Goal: Task Accomplishment & Management: Manage account settings

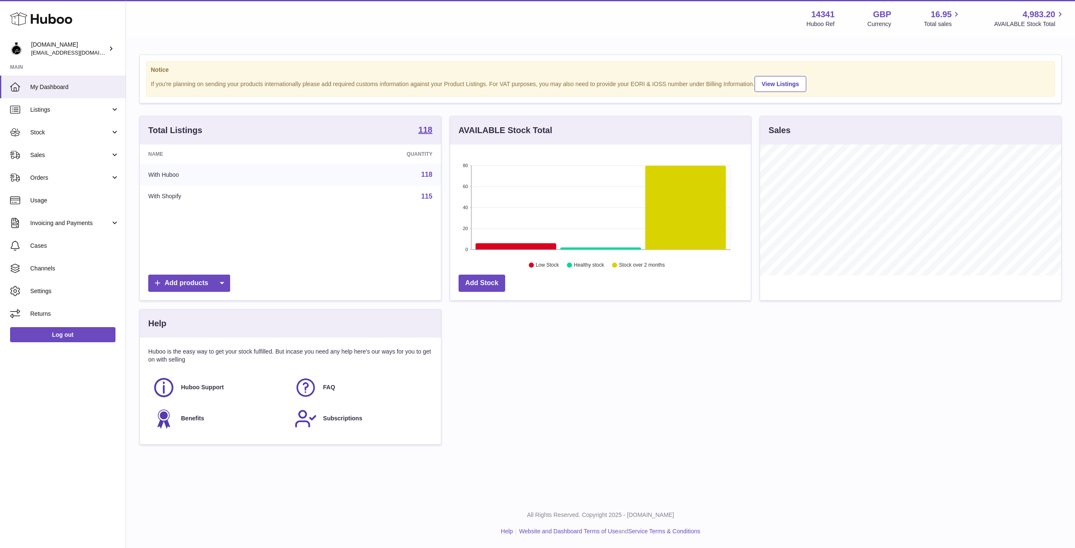
scroll to position [131, 301]
click at [63, 179] on span "Orders" at bounding box center [70, 178] width 80 height 8
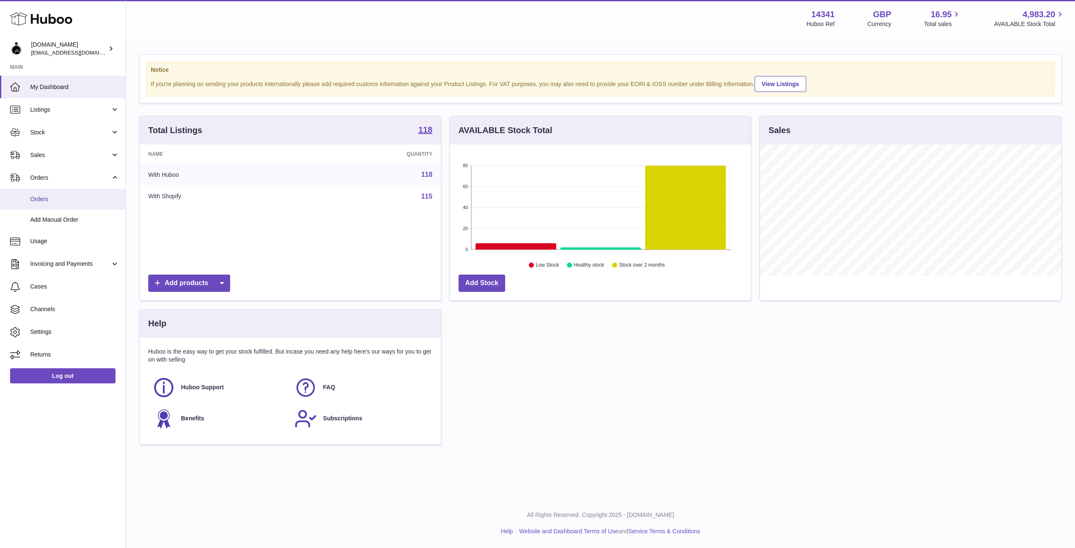
click at [50, 199] on span "Orders" at bounding box center [74, 199] width 89 height 8
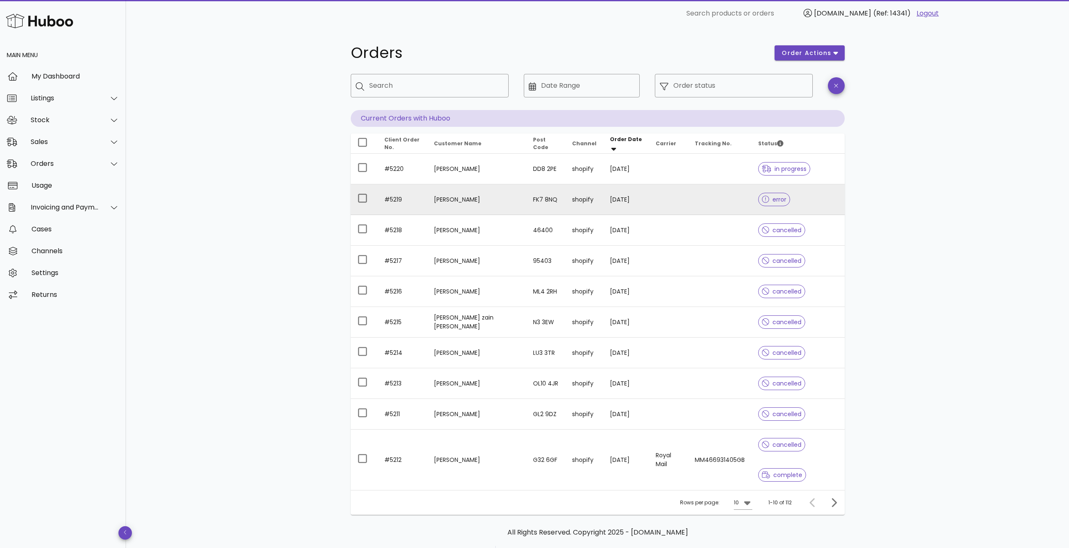
click at [703, 210] on td at bounding box center [719, 199] width 63 height 31
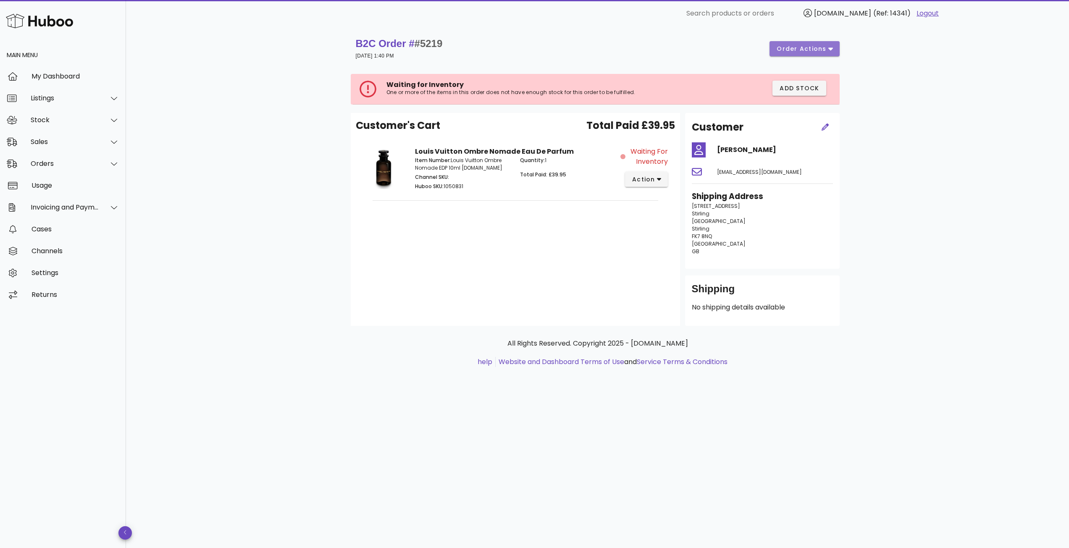
click at [824, 47] on span "order actions" at bounding box center [801, 49] width 50 height 9
click at [822, 102] on div "Cancel" at bounding box center [826, 99] width 35 height 8
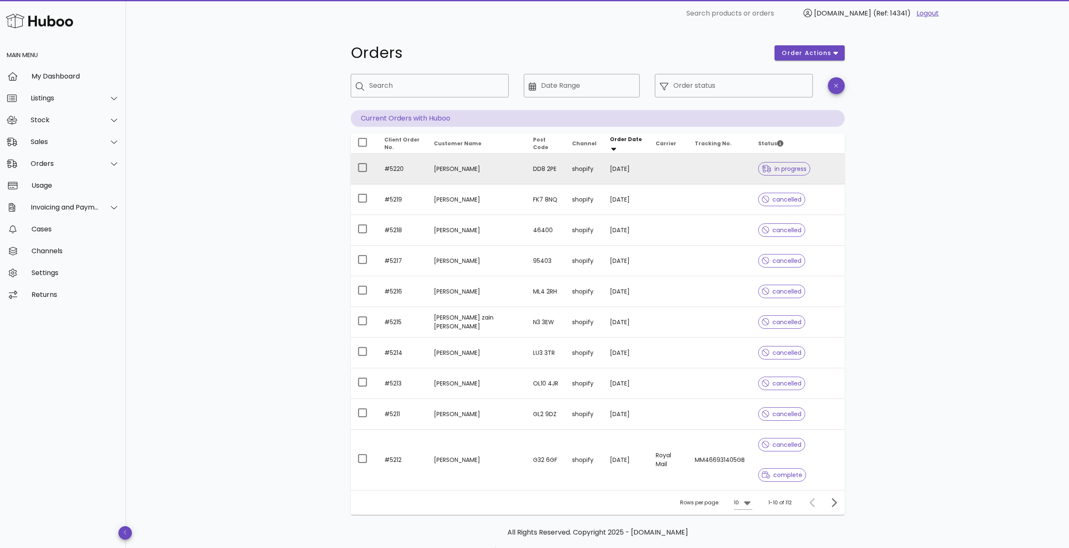
click at [688, 170] on td at bounding box center [719, 169] width 63 height 31
